Goal: Information Seeking & Learning: Learn about a topic

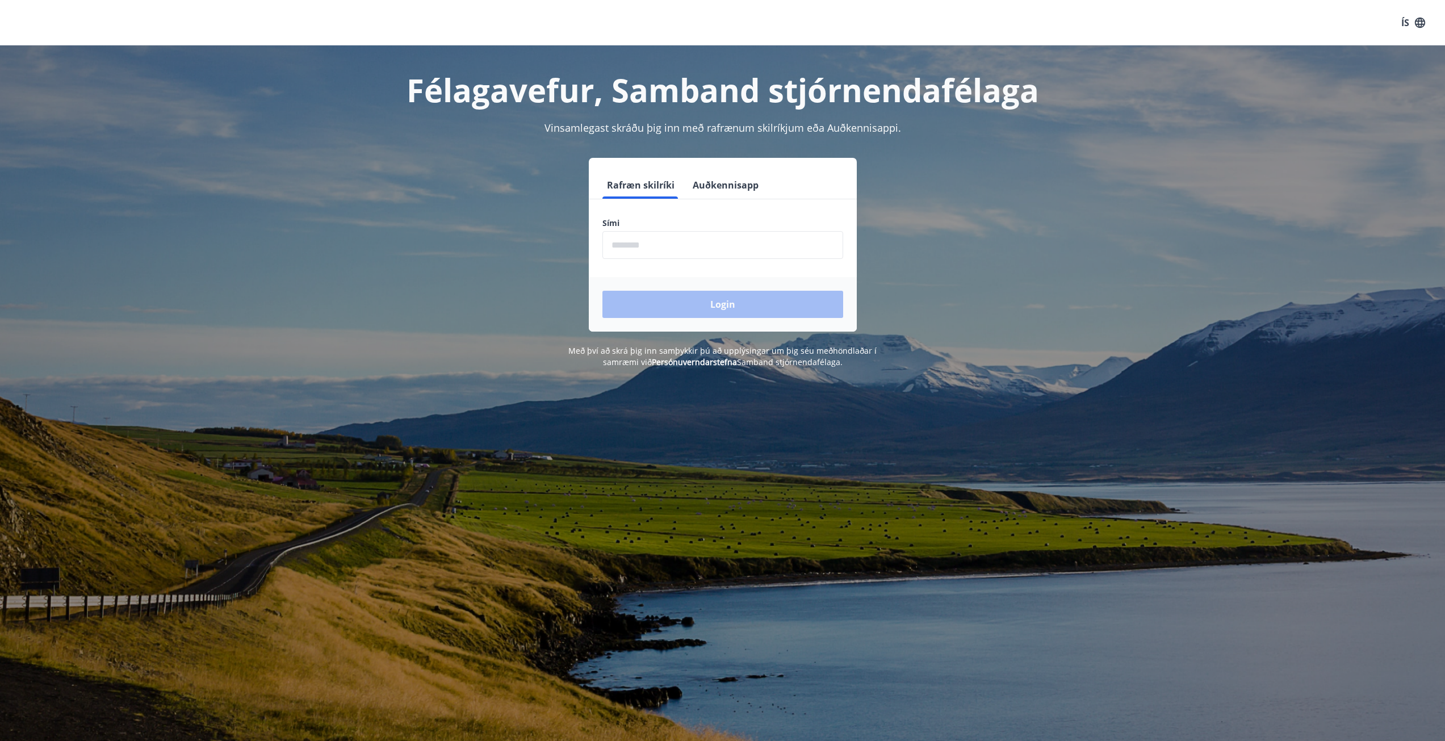
click at [735, 249] on input "phone" at bounding box center [723, 245] width 241 height 28
click at [643, 245] on input "phone" at bounding box center [723, 245] width 241 height 28
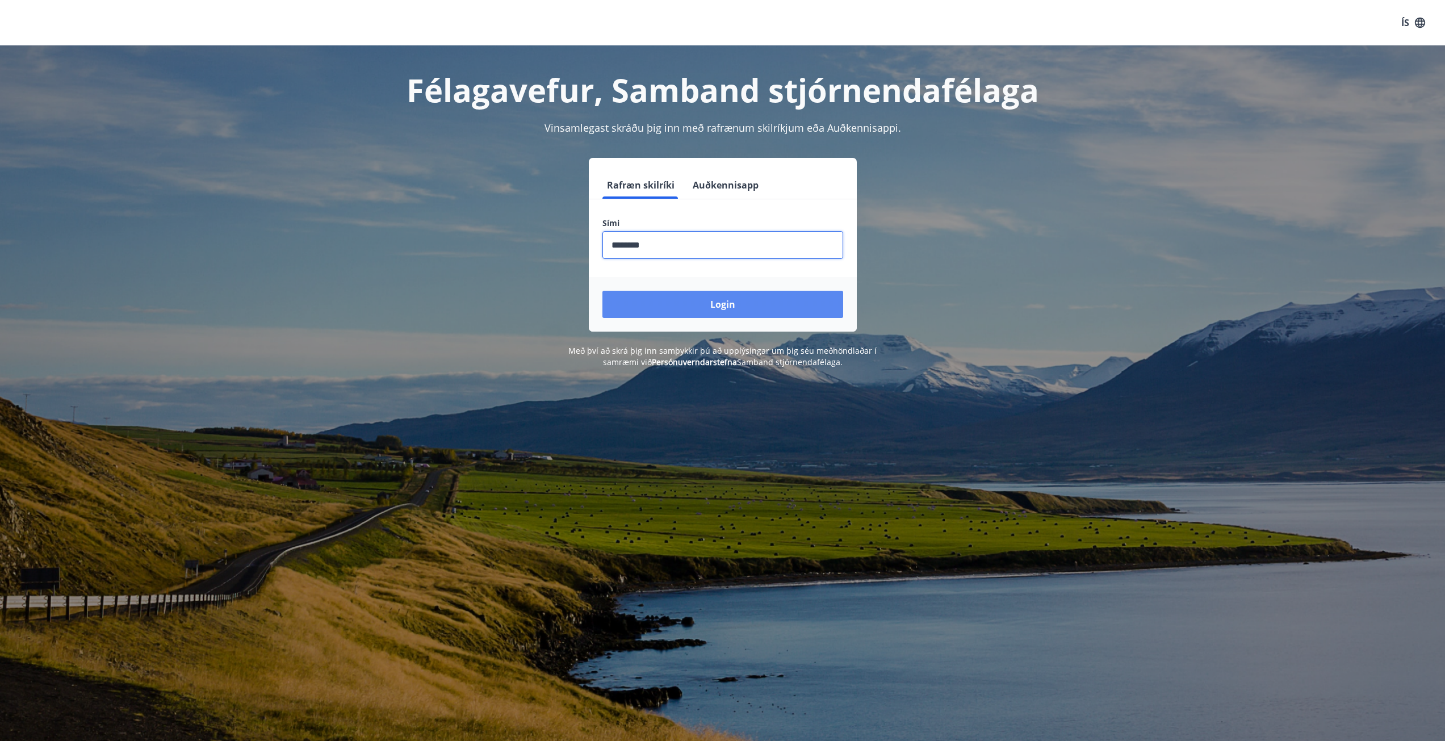
type input "********"
click at [728, 307] on button "Login" at bounding box center [723, 304] width 241 height 27
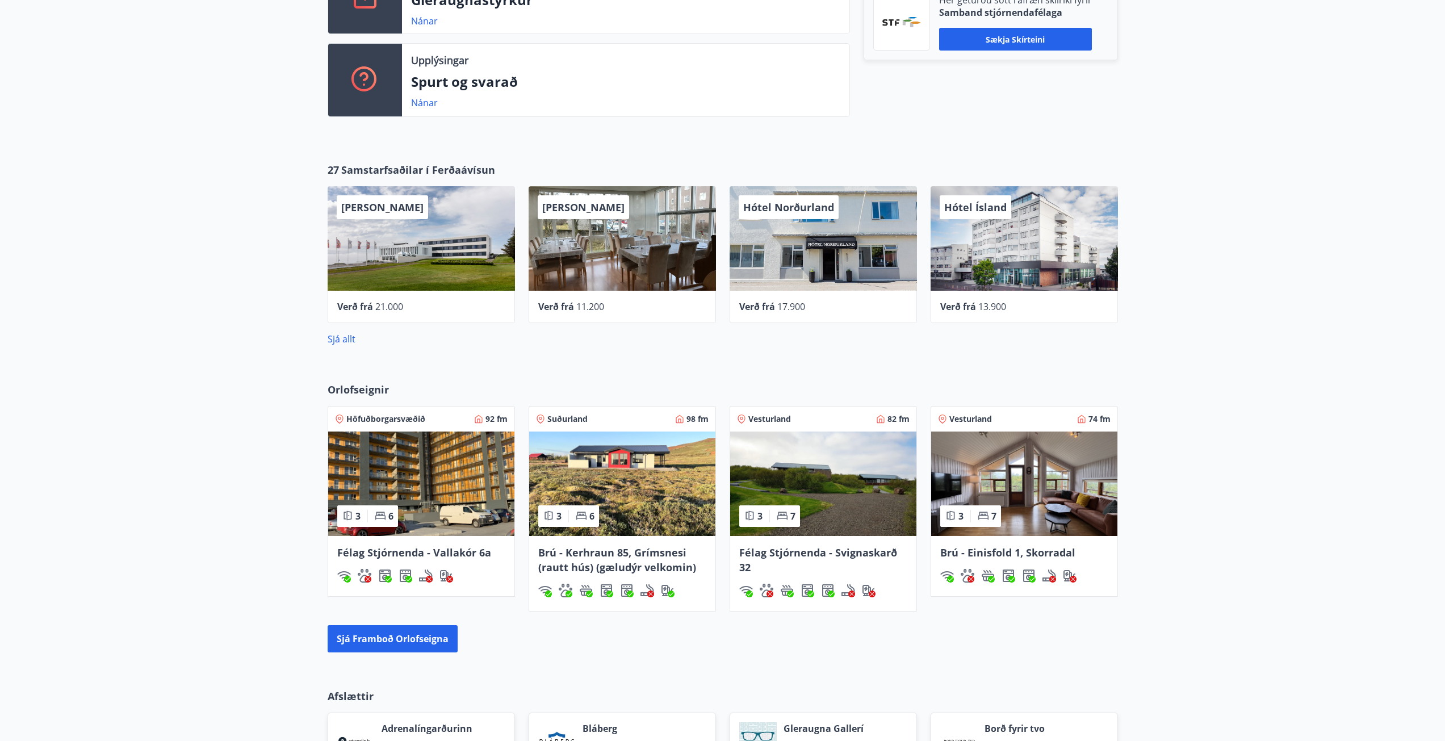
scroll to position [454, 0]
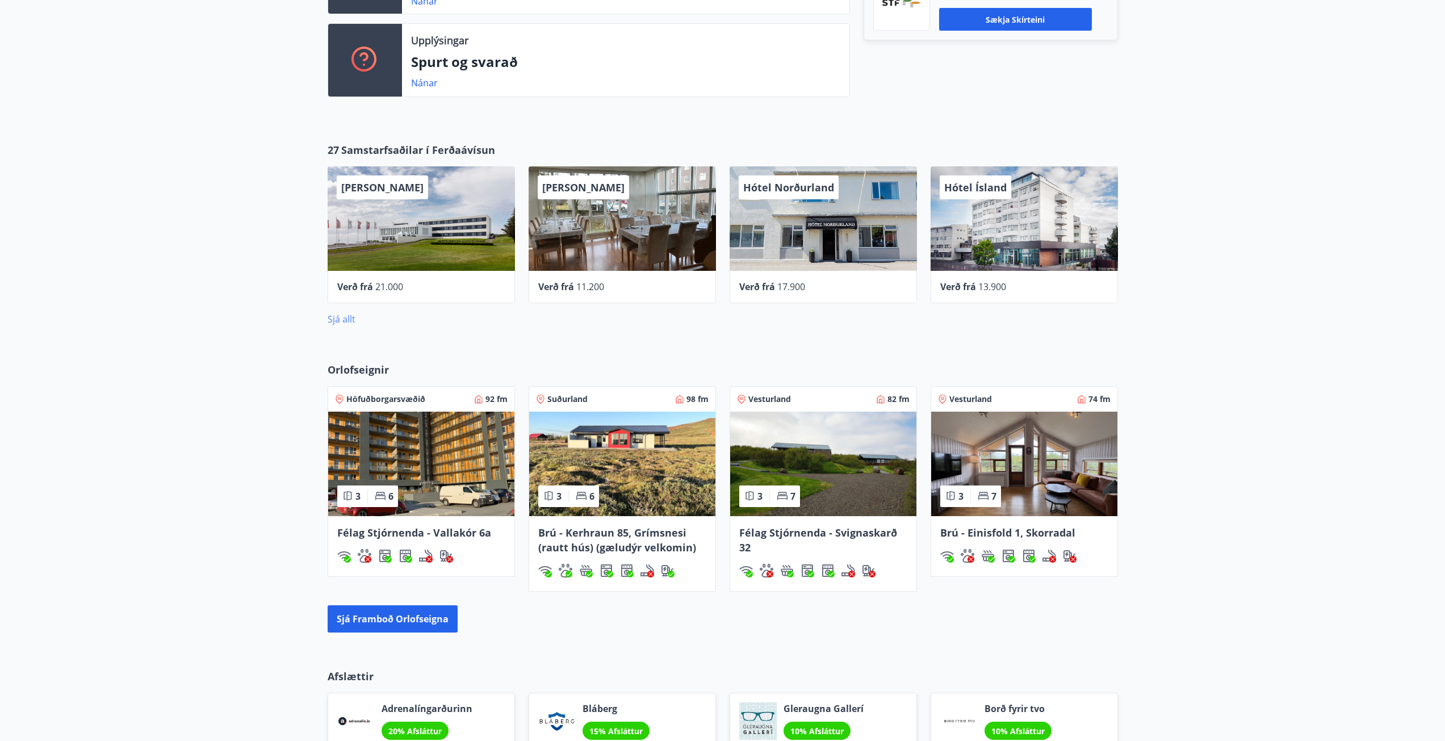
click at [341, 322] on link "Sjá allt" at bounding box center [342, 319] width 28 height 12
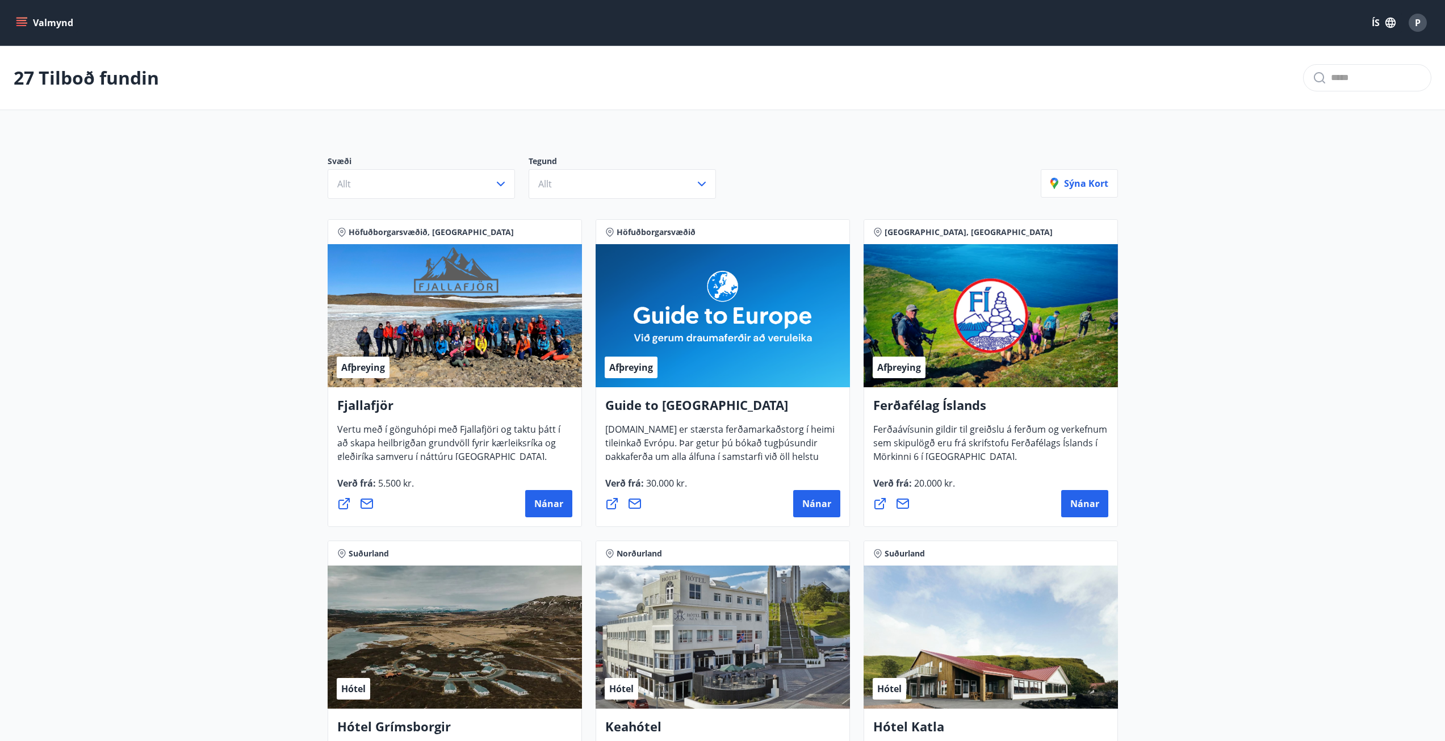
click at [45, 28] on button "Valmynd" at bounding box center [46, 22] width 64 height 20
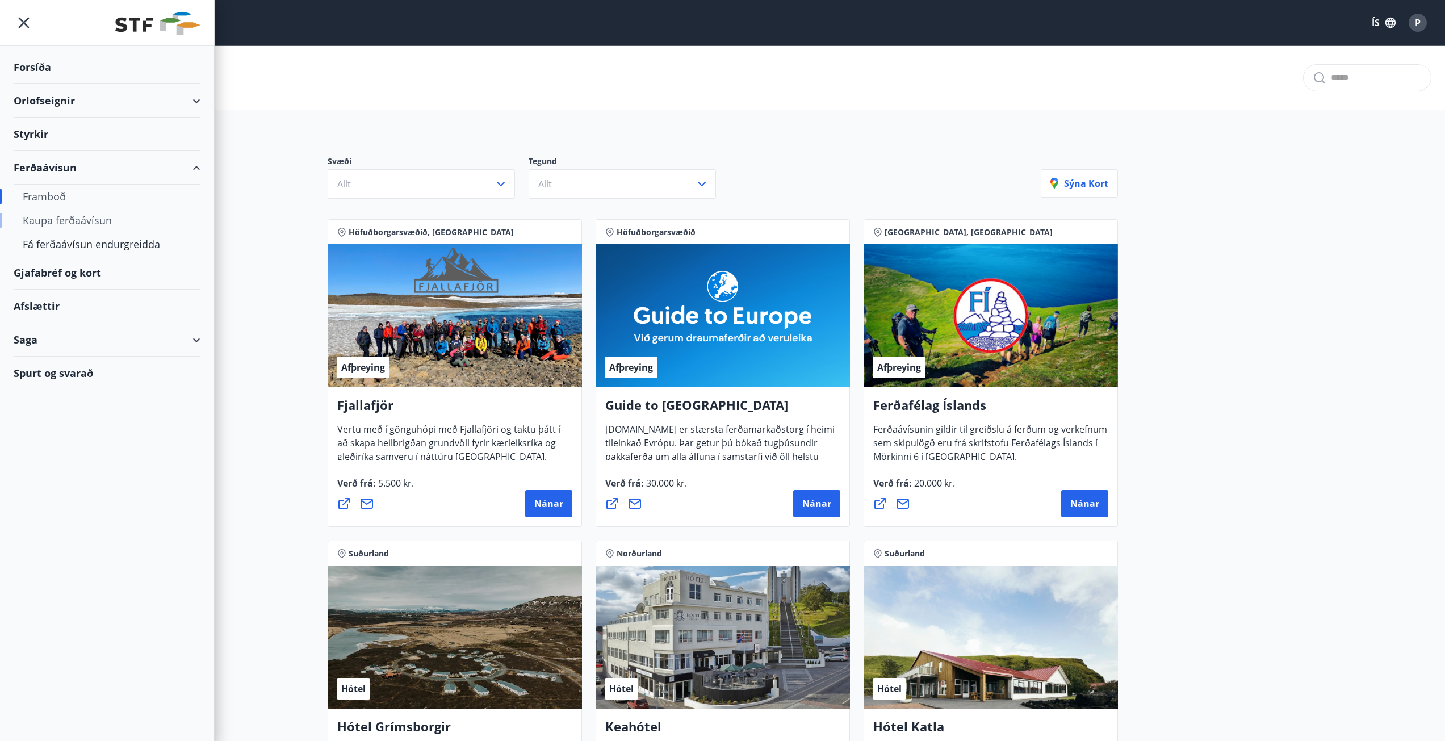
click at [78, 220] on div "Kaupa ferðaávísun" at bounding box center [107, 220] width 169 height 24
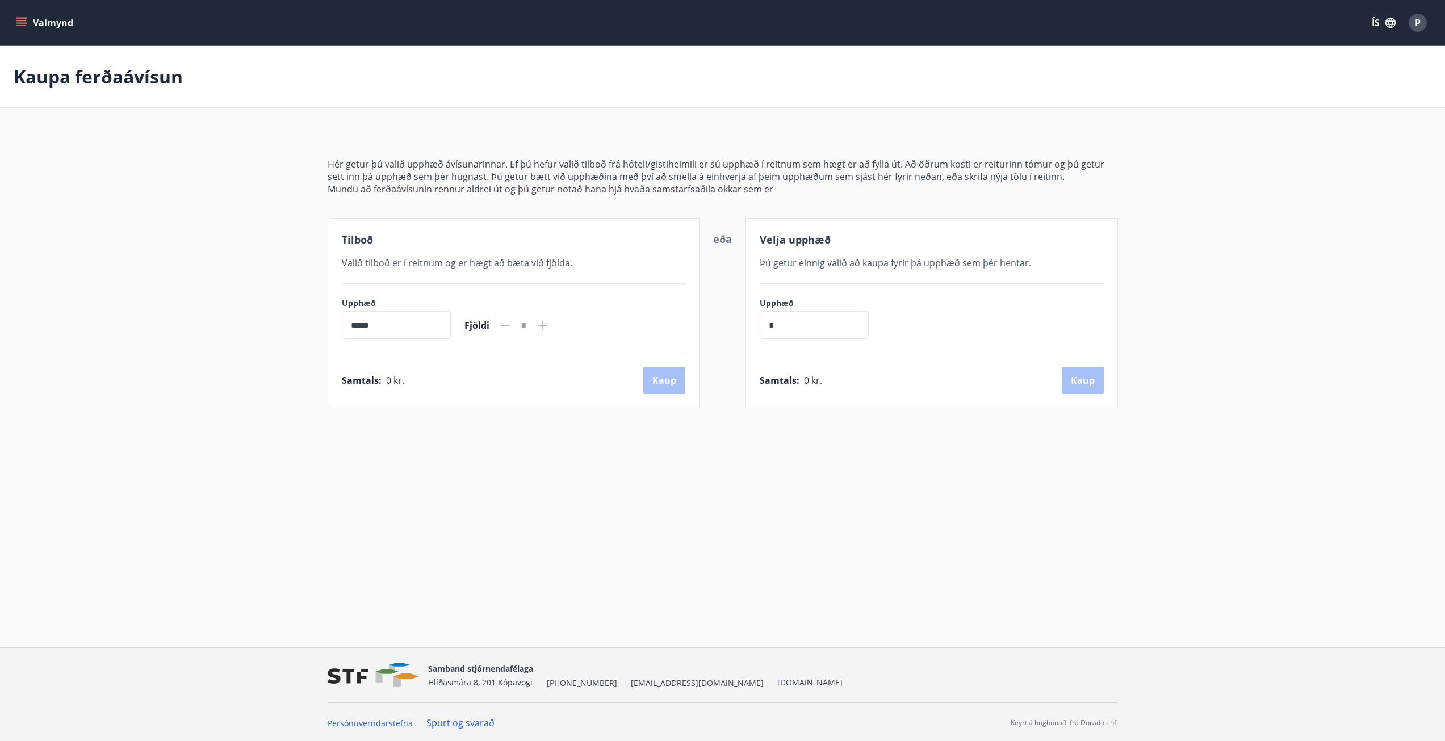
click at [22, 22] on icon "menu" at bounding box center [21, 22] width 11 height 11
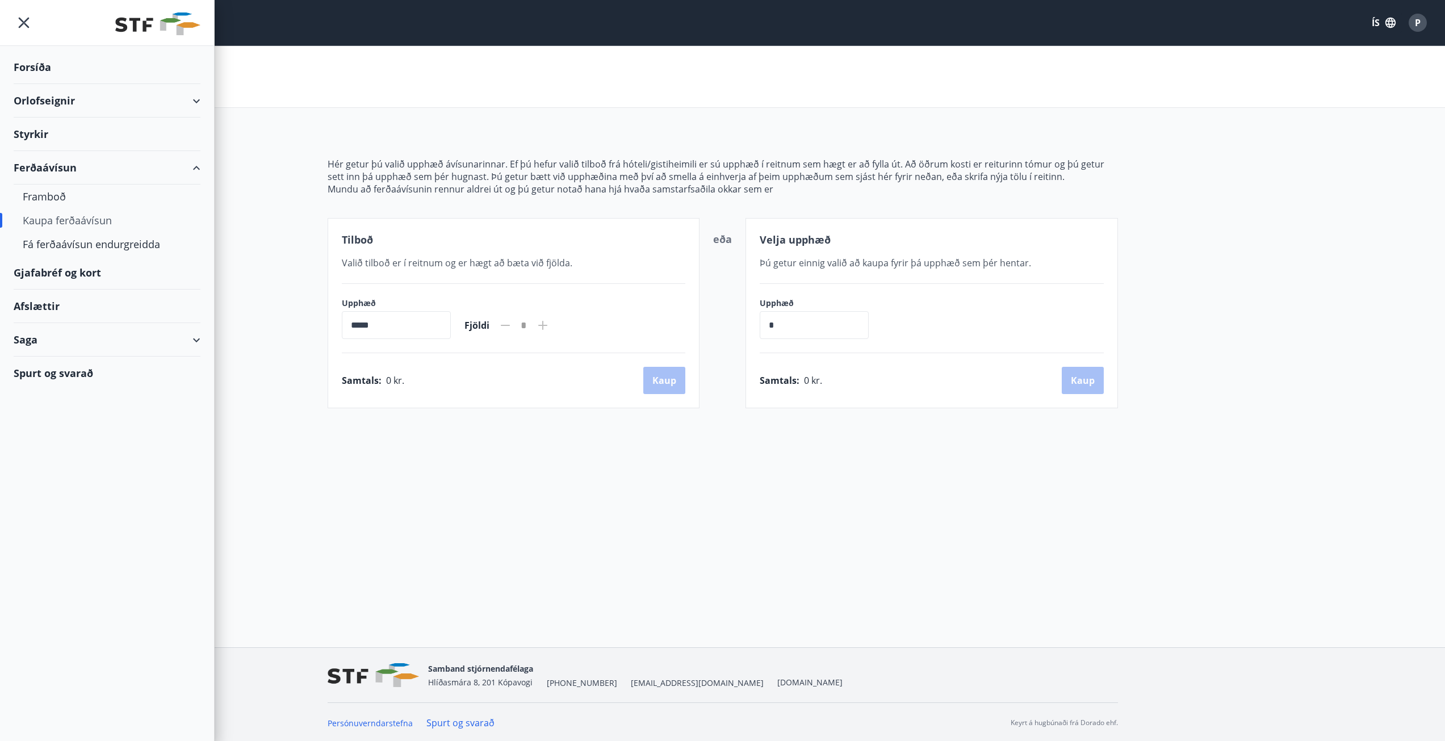
click at [43, 137] on div "Styrkir" at bounding box center [107, 135] width 187 height 34
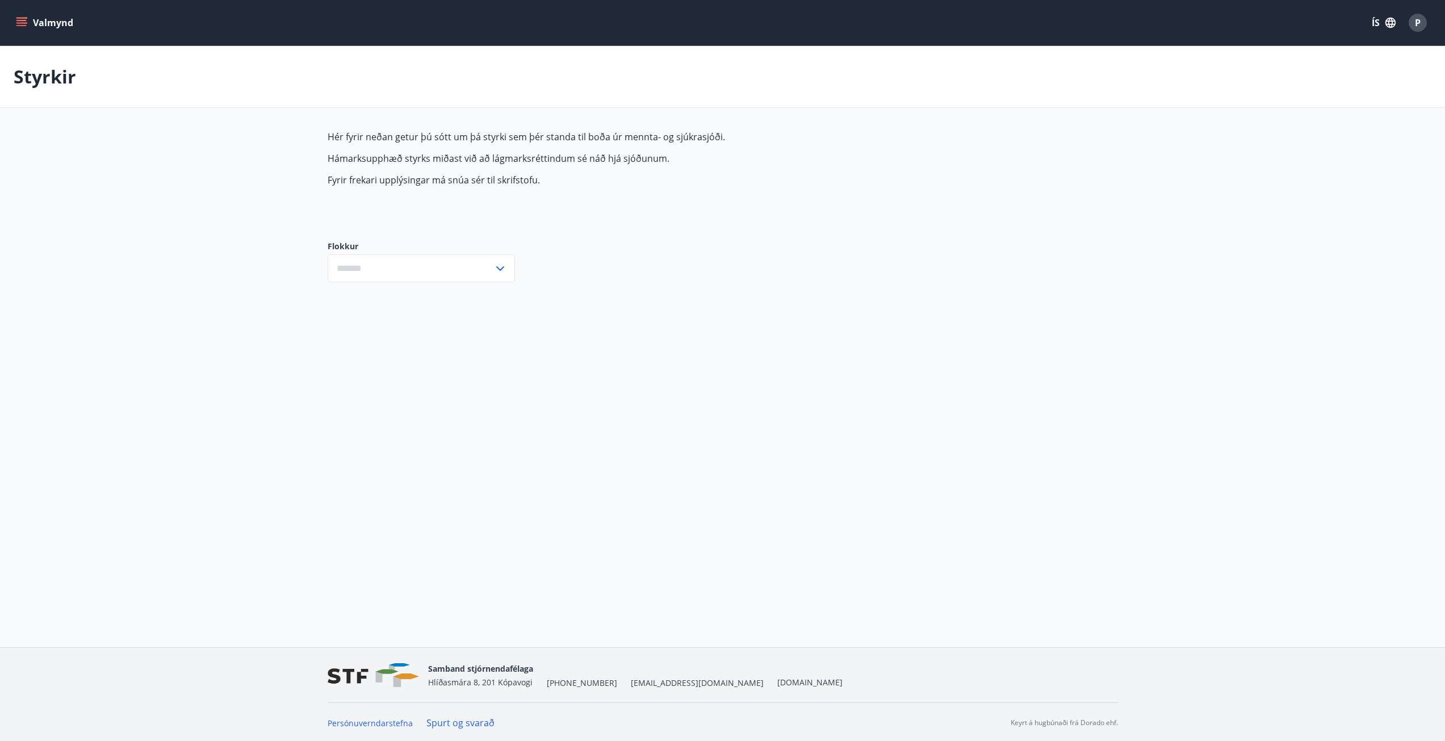
type input "***"
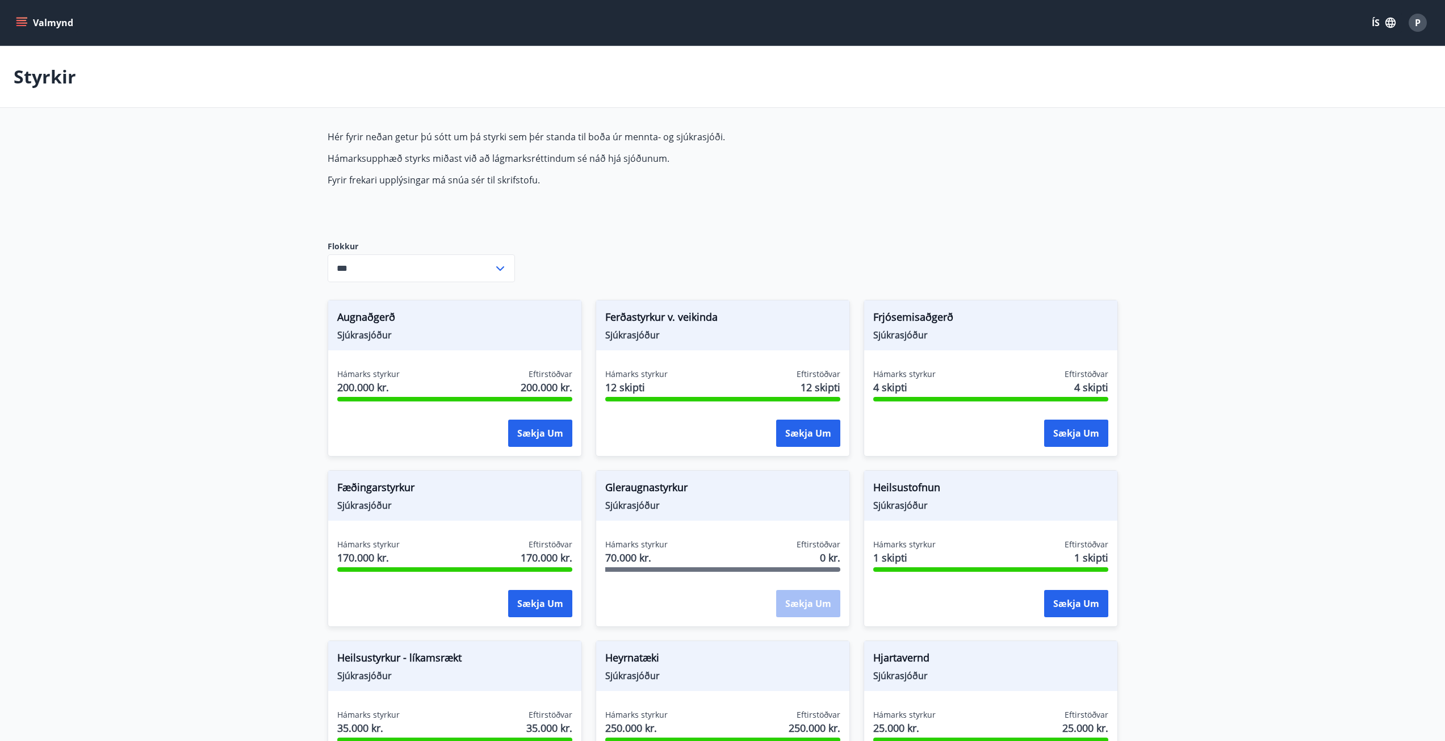
click at [31, 24] on button "Valmynd" at bounding box center [46, 22] width 64 height 20
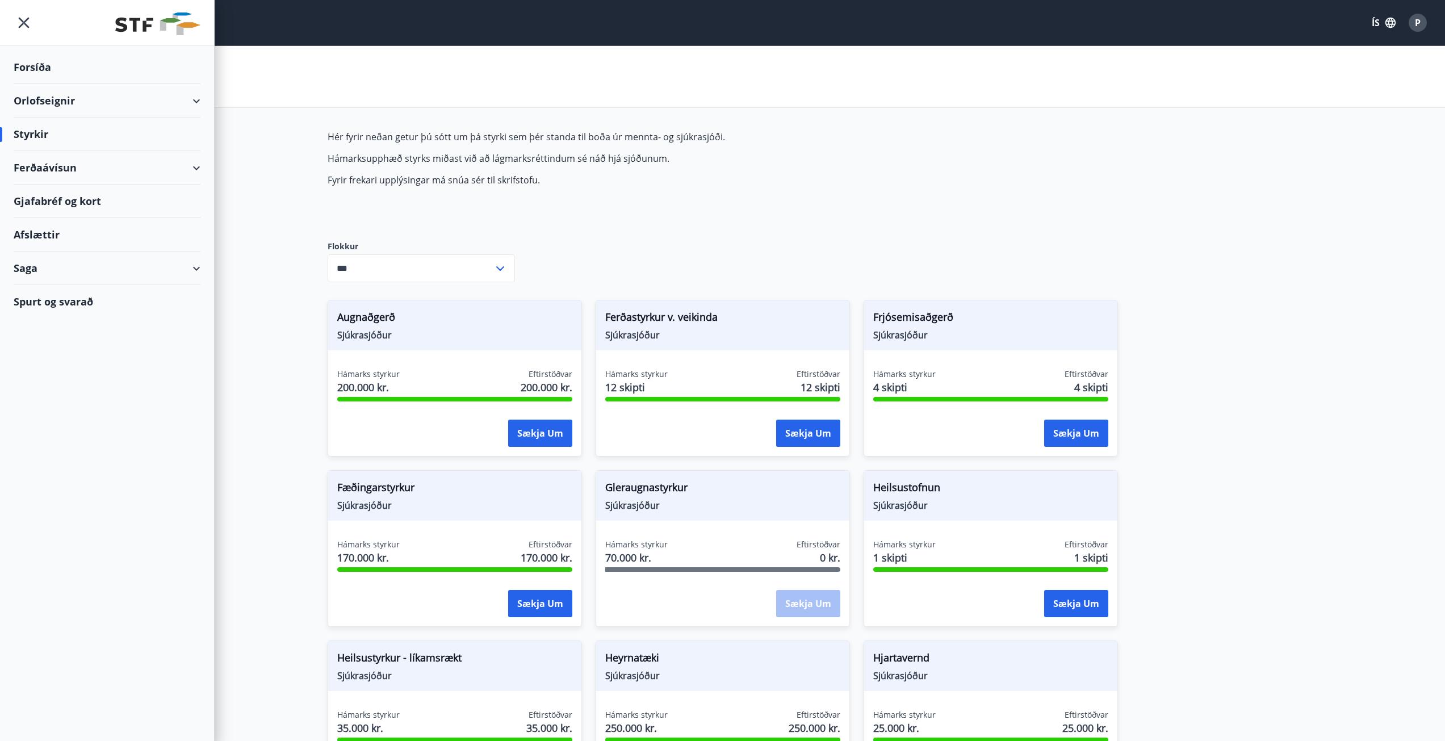
click at [51, 238] on div "Afslættir" at bounding box center [107, 235] width 187 height 34
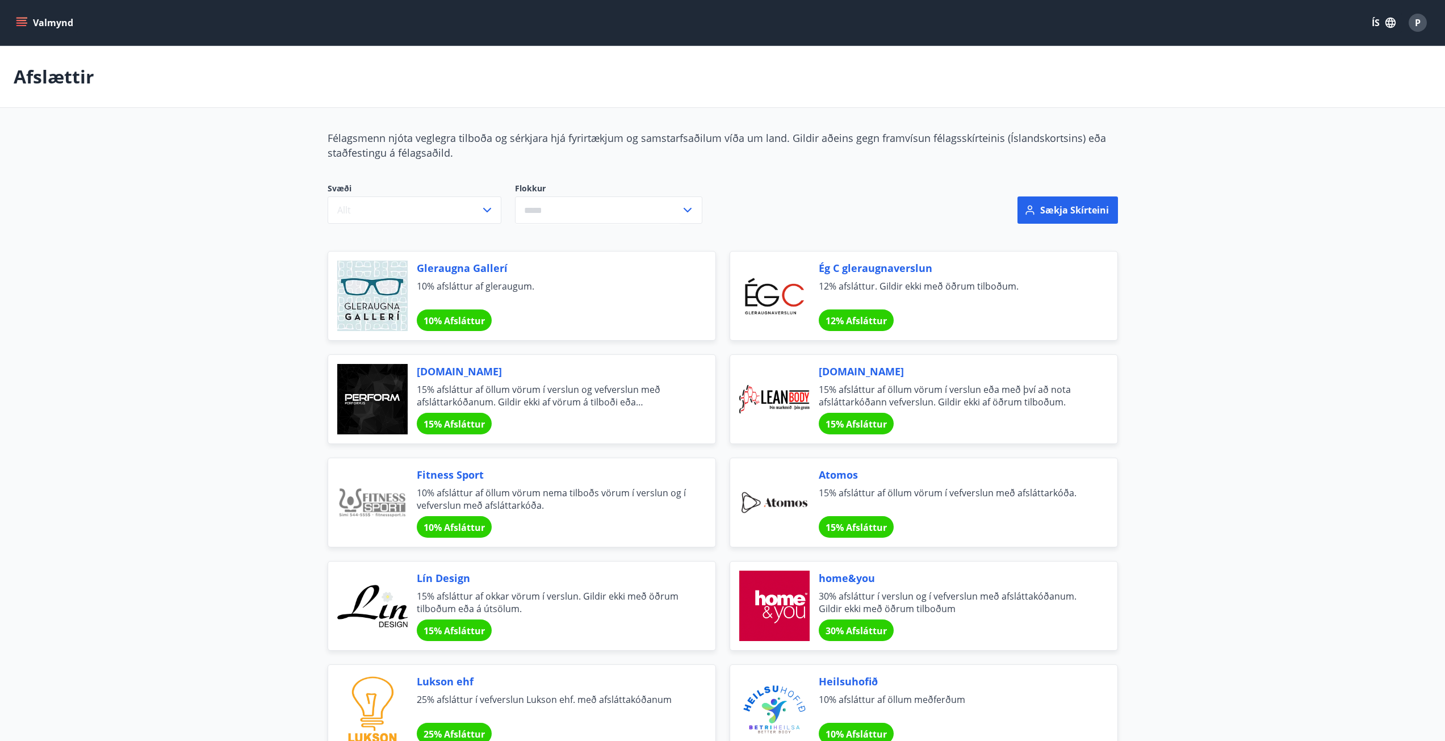
click at [18, 20] on icon "menu" at bounding box center [21, 20] width 10 height 1
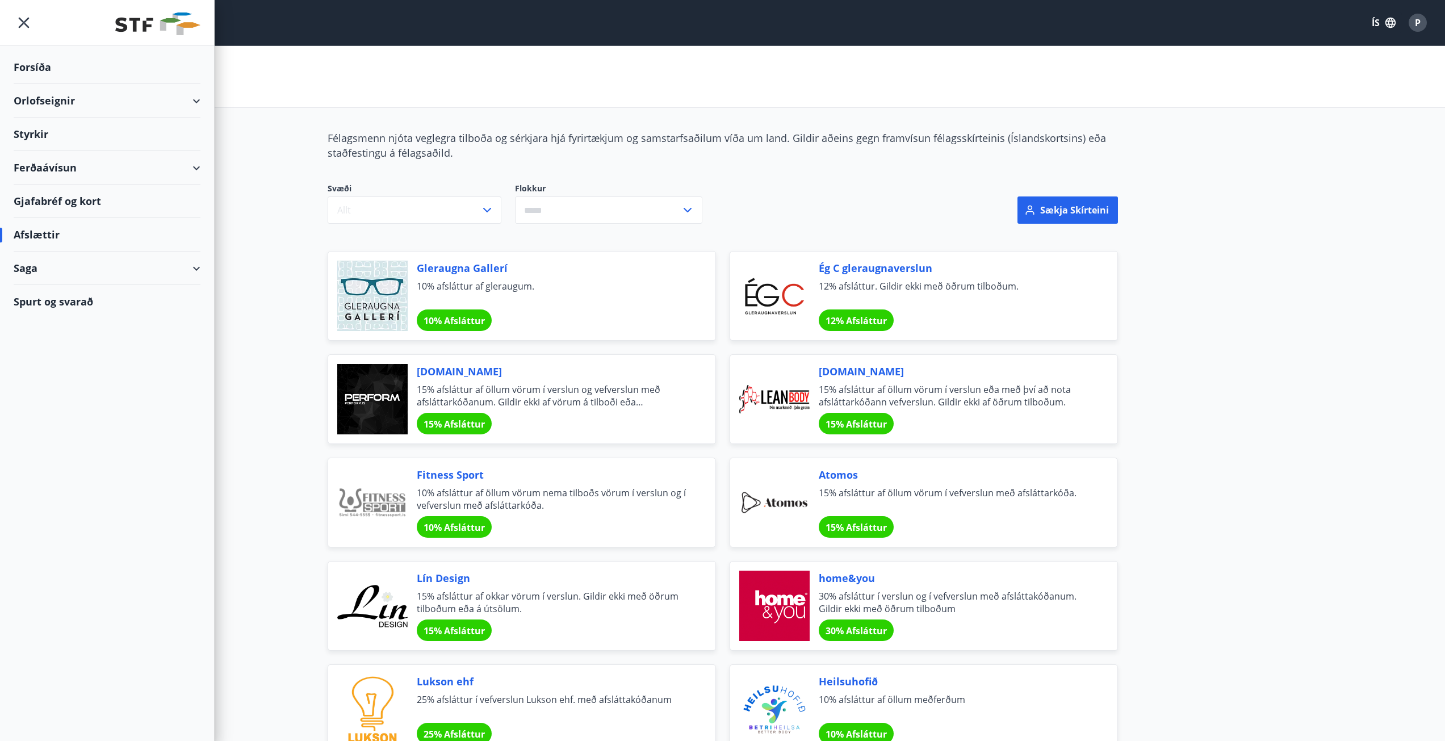
click at [49, 204] on div "Gjafabréf og kort" at bounding box center [107, 202] width 187 height 34
